Goal: Information Seeking & Learning: Check status

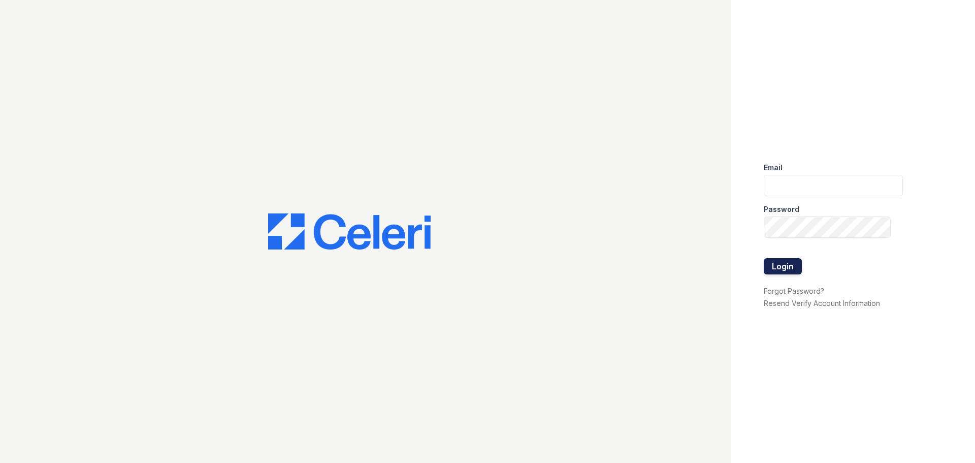
type input "[EMAIL_ADDRESS][DOMAIN_NAME]"
click at [791, 265] on button "Login" at bounding box center [783, 266] width 38 height 16
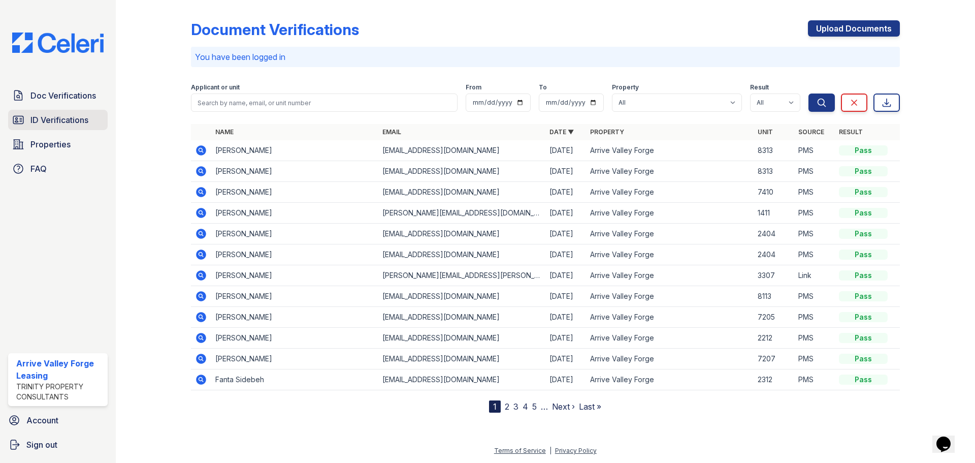
click at [60, 125] on span "ID Verifications" at bounding box center [59, 120] width 58 height 12
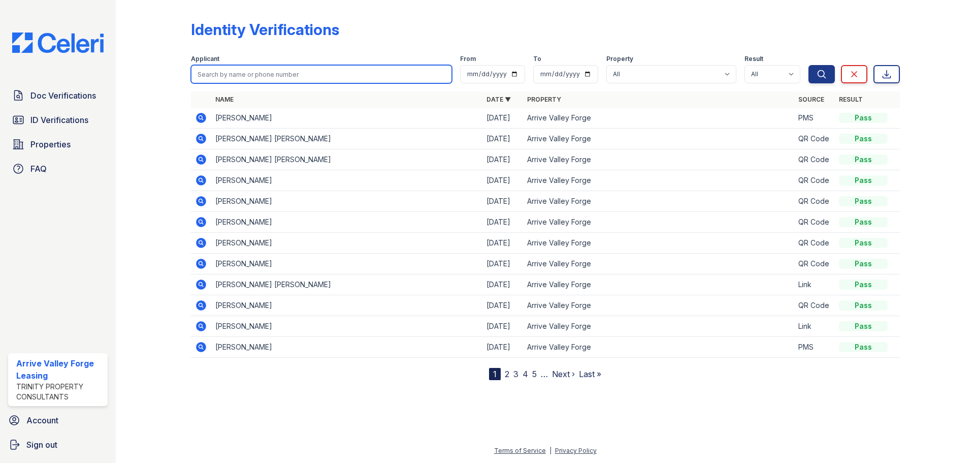
click at [244, 72] on input "search" at bounding box center [321, 74] width 261 height 18
type input "[PERSON_NAME]"
click at [808, 65] on button "Search" at bounding box center [821, 74] width 26 height 18
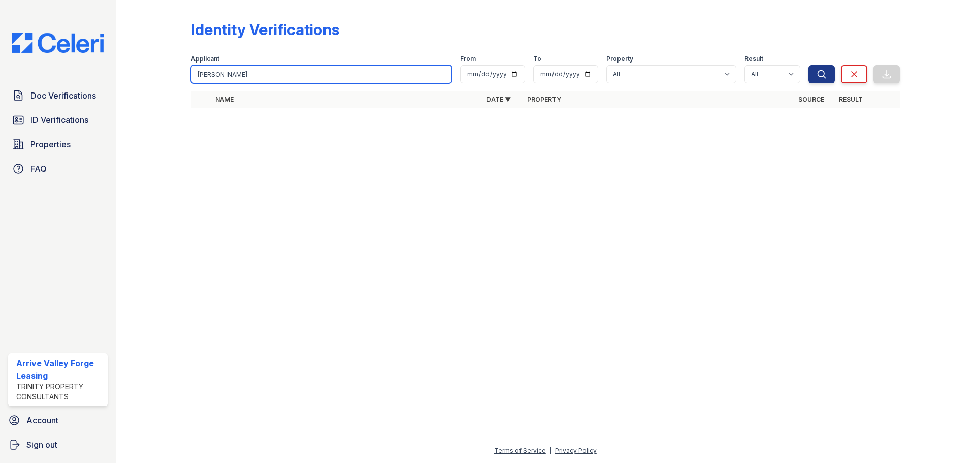
drag, startPoint x: 238, startPoint y: 73, endPoint x: 212, endPoint y: 73, distance: 25.9
click at [212, 73] on input "[PERSON_NAME]" at bounding box center [321, 74] width 261 height 18
type input "[PERSON_NAME]"
click at [808, 65] on button "Search" at bounding box center [821, 74] width 26 height 18
